Goal: Task Accomplishment & Management: Manage account settings

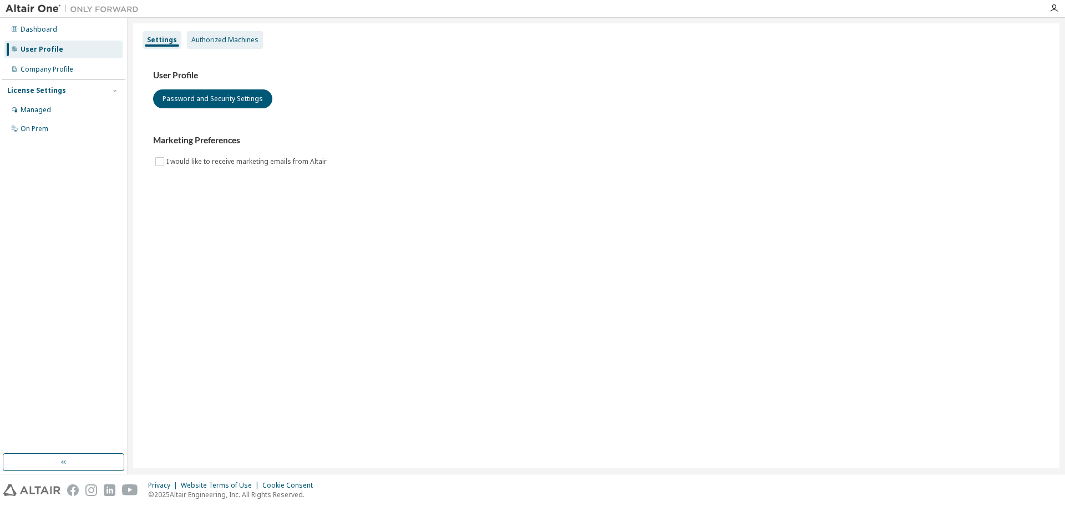
click at [240, 39] on div "Authorized Machines" at bounding box center [224, 40] width 67 height 9
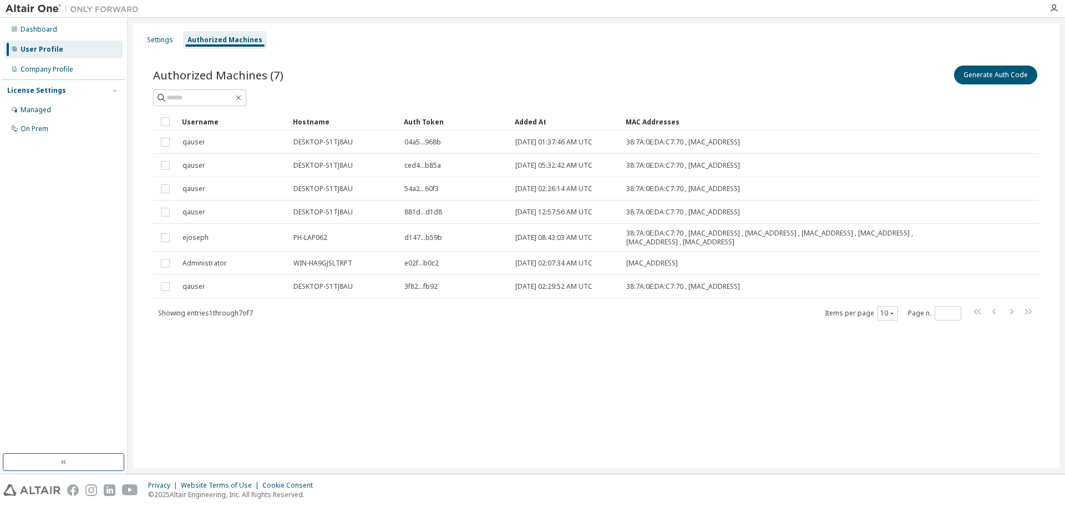
click at [534, 121] on div "Added At" at bounding box center [566, 122] width 102 height 18
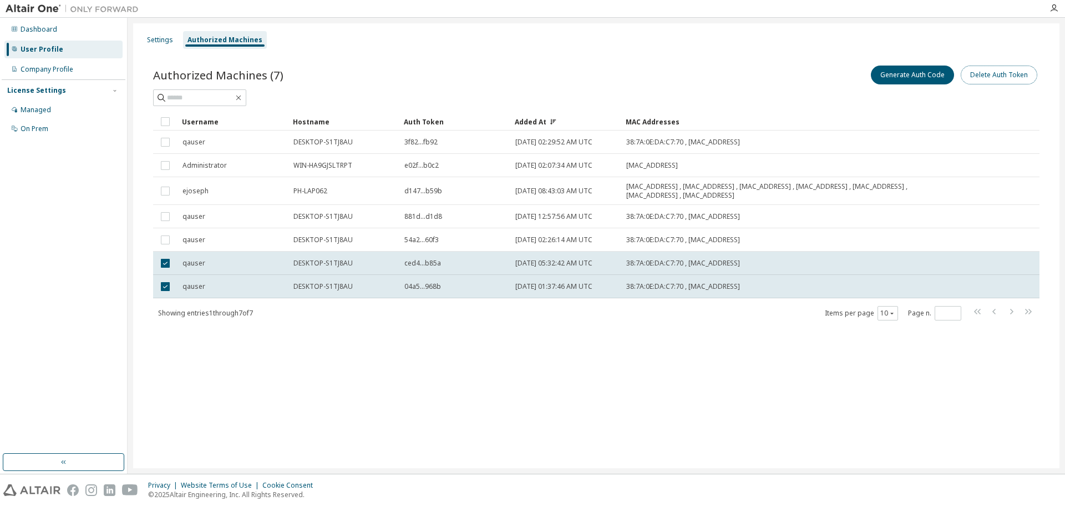
click at [987, 77] on button "Delete Auth Token" at bounding box center [999, 74] width 77 height 19
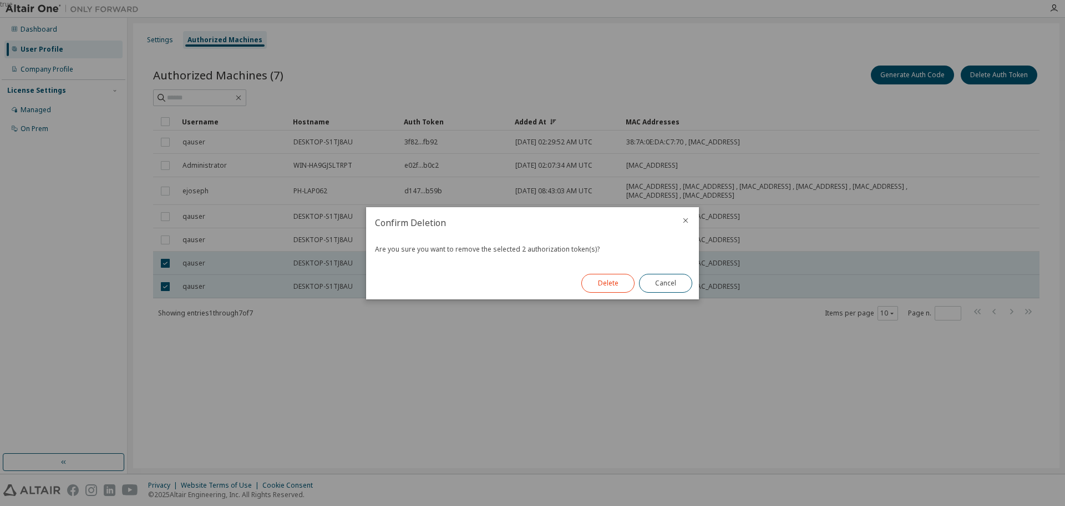
click at [621, 281] on button "Delete" at bounding box center [608, 283] width 53 height 19
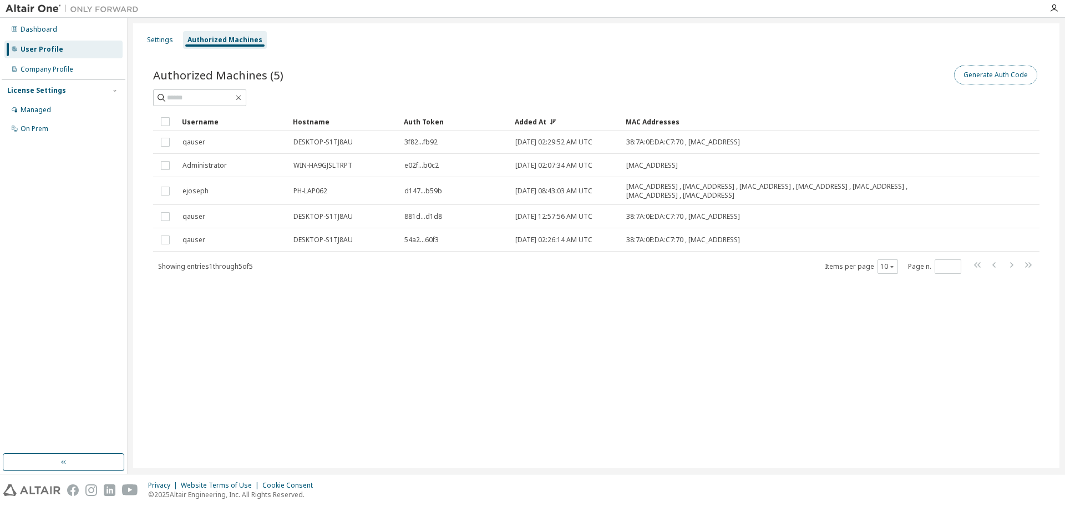
click at [1009, 73] on button "Generate Auth Code" at bounding box center [995, 74] width 83 height 19
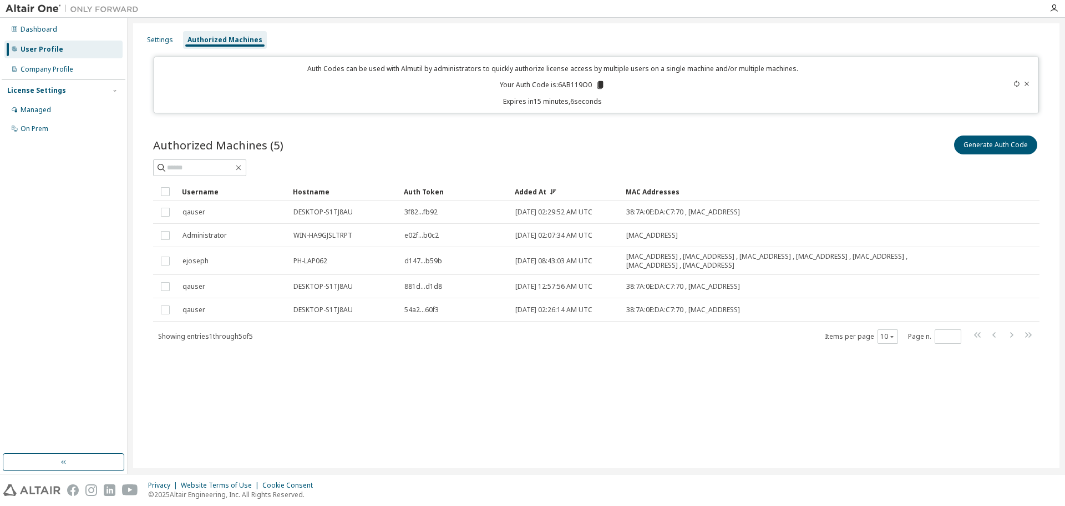
click at [577, 83] on p "Your Auth Code is: 6AB119O0" at bounding box center [552, 85] width 105 height 10
copy p "6AB119O0"
drag, startPoint x: 572, startPoint y: 139, endPoint x: 562, endPoint y: 105, distance: 34.8
click at [569, 133] on div "Authorized Machines (5) Generate Auth Code Clear Load Save Save As Field Operat…" at bounding box center [596, 246] width 913 height 253
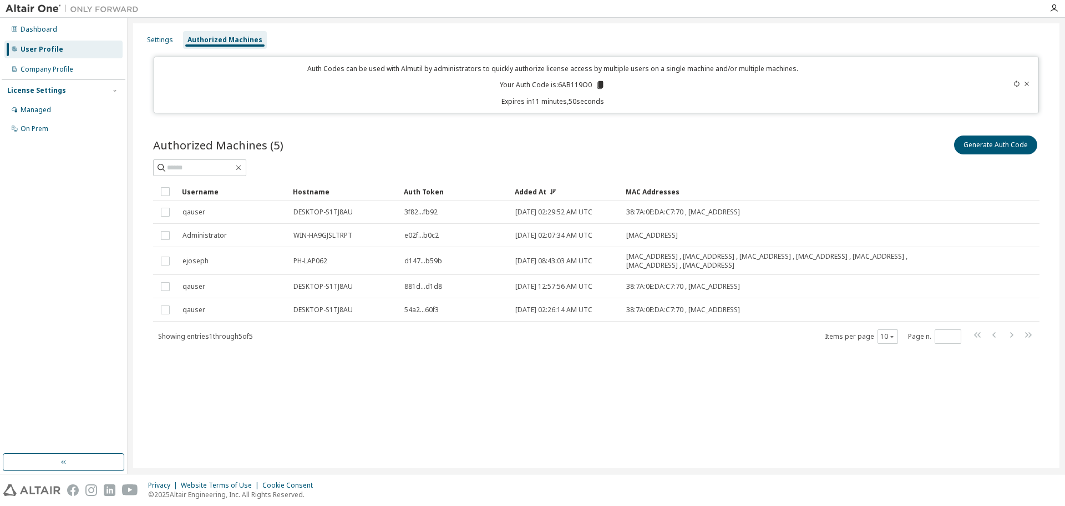
click at [575, 83] on p "Your Auth Code is: 6AB119O0" at bounding box center [552, 85] width 105 height 10
copy p "6AB119O0"
click at [582, 84] on p "Your Auth Code is: 6AB119O0" at bounding box center [552, 85] width 105 height 10
